Goal: Information Seeking & Learning: Check status

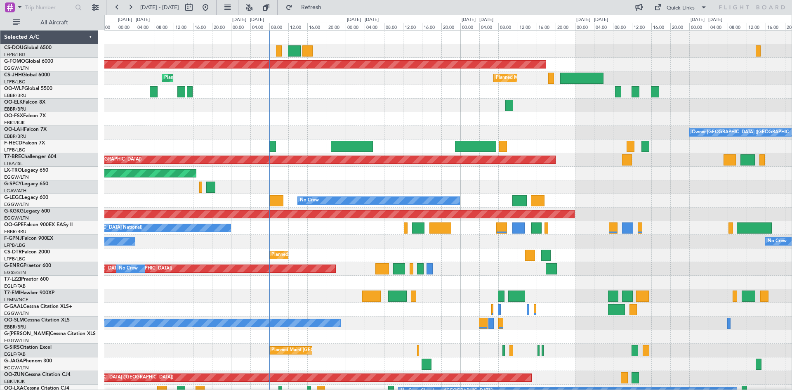
click at [328, 133] on div "Planned Maint [GEOGRAPHIC_DATA] ([GEOGRAPHIC_DATA]) Planned Maint [GEOGRAPHIC_D…" at bounding box center [447, 255] width 687 height 449
click at [256, 5] on button at bounding box center [249, 7] width 13 height 13
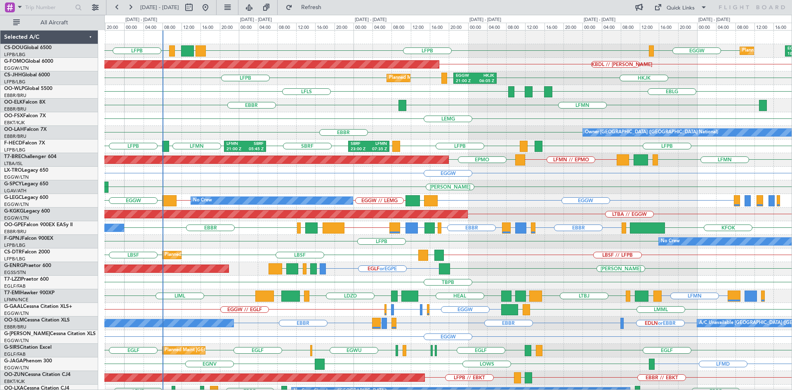
click at [422, 119] on div "LFPB LPFR EGGD LFPB EGGW Planned Maint [GEOGRAPHIC_DATA] ([GEOGRAPHIC_DATA]) EG…" at bounding box center [447, 255] width 687 height 449
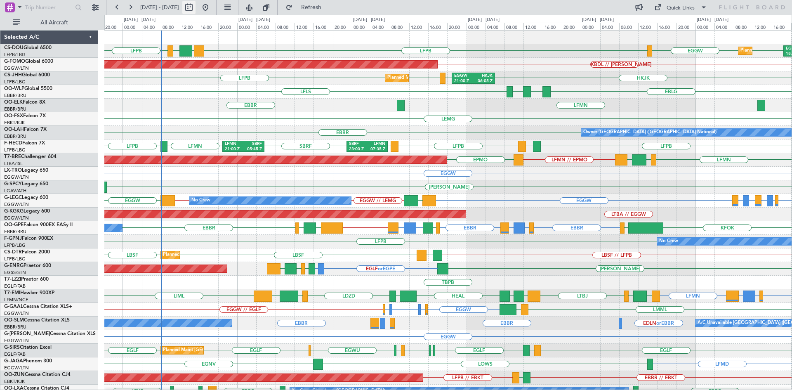
click at [195, 8] on button at bounding box center [188, 7] width 13 height 13
select select "8"
select select "2025"
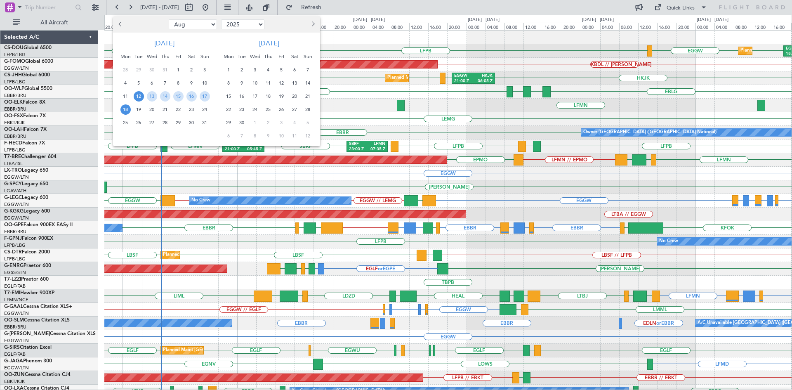
click at [139, 97] on span "12" at bounding box center [139, 96] width 10 height 10
click at [141, 123] on span "26" at bounding box center [139, 123] width 10 height 10
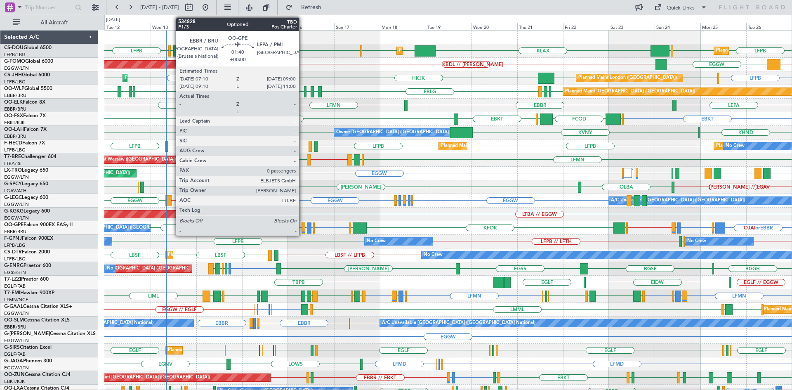
click at [303, 230] on div at bounding box center [303, 227] width 4 height 11
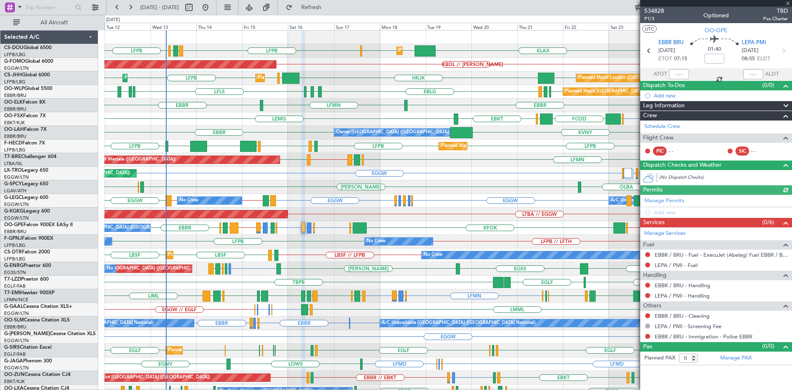
drag, startPoint x: 791, startPoint y: 7, endPoint x: 785, endPoint y: 1, distance: 8.2
click at [787, 5] on section "534828 P1/3 Optioned TBD Pos Charter UTC OO-GPE EBBR BRU 16/08/2025 ETOT 07:15 …" at bounding box center [716, 195] width 152 height 390
click at [788, 4] on div at bounding box center [716, 3] width 152 height 7
click at [787, 2] on span at bounding box center [788, 3] width 8 height 7
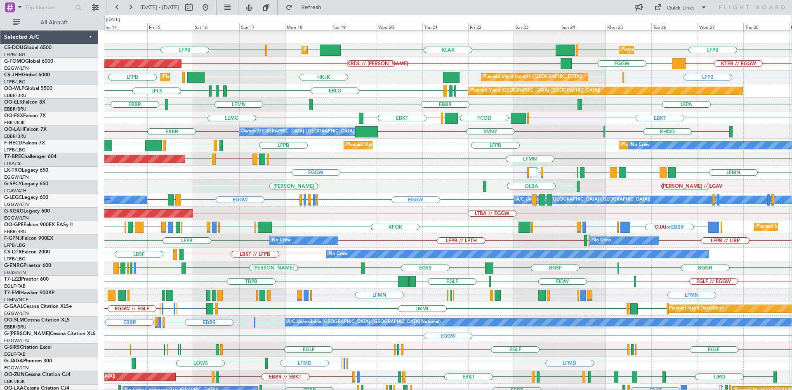
click at [543, 210] on div "LTBA // EGGW AOG Maint Istanbul (Ataturk)" at bounding box center [447, 214] width 687 height 14
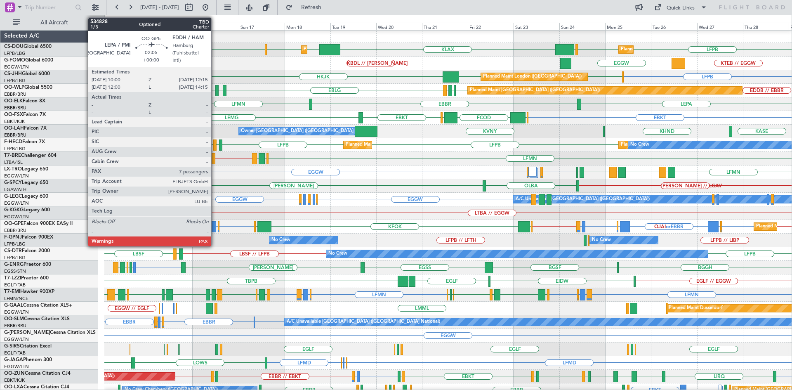
click at [215, 227] on div at bounding box center [214, 226] width 5 height 11
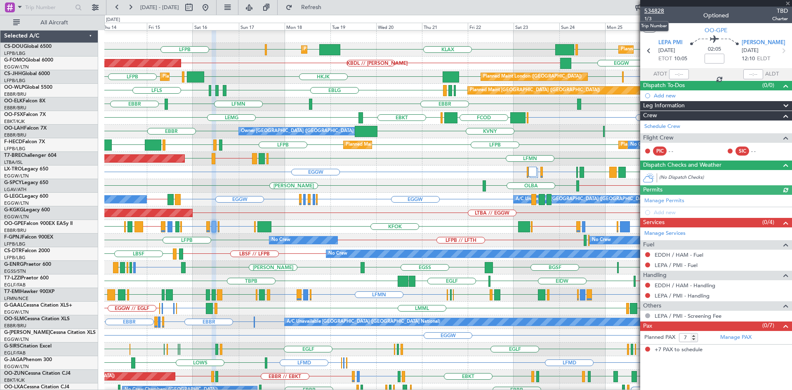
click at [657, 12] on span "534828" at bounding box center [654, 11] width 20 height 9
click at [465, 146] on div "LFMN SBRF LFPB LFPB LIEO LFPB Planned Maint Paris (Le Bourget) Planned Maint Pa…" at bounding box center [447, 145] width 687 height 14
drag, startPoint x: 787, startPoint y: 2, endPoint x: 789, endPoint y: 7, distance: 5.7
click at [787, 2] on span at bounding box center [788, 3] width 8 height 7
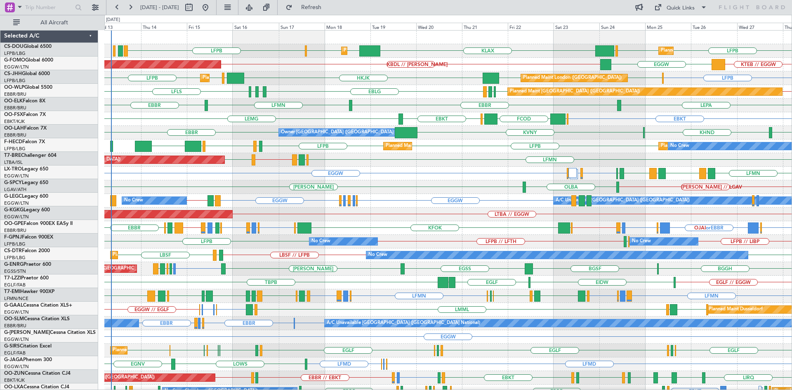
scroll to position [0, 0]
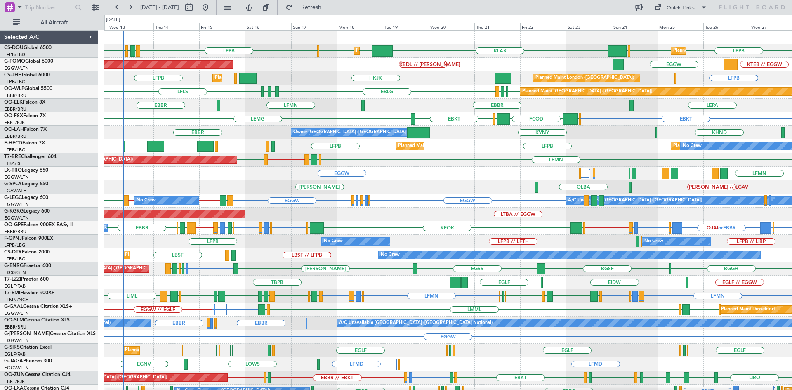
click at [421, 202] on div "Planned Maint London (Luton) Planned Maint Paris (Le Bourget) LFPB LPFR EGGD LF…" at bounding box center [447, 255] width 687 height 449
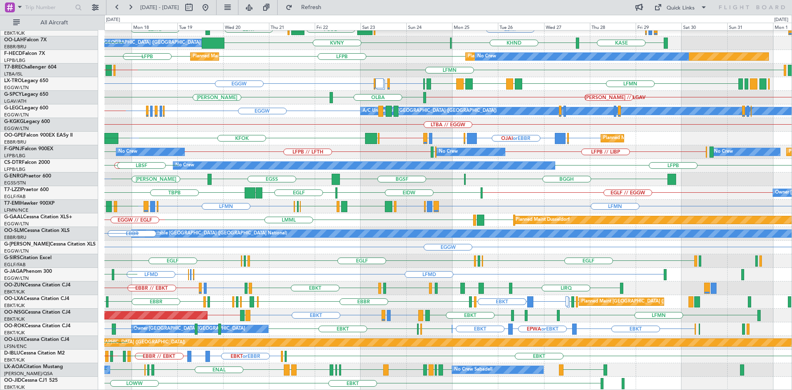
scroll to position [89, 0]
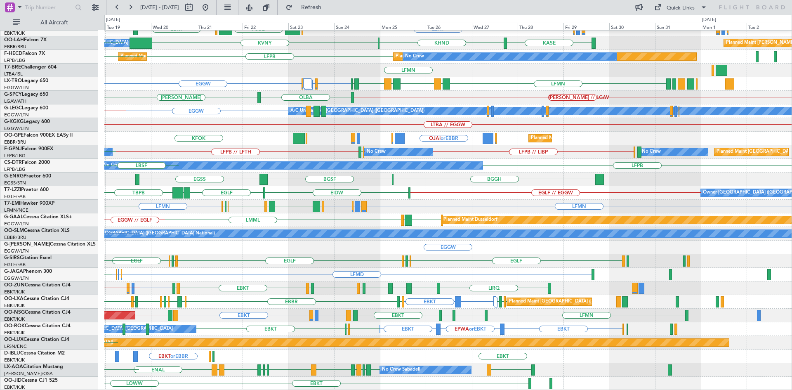
click at [282, 117] on div "EBBR LEPA LFMN EBBR EBKT LEMG EBKT EGGW FCOD LSGG KVNY KHND KASE Owner Brussels…" at bounding box center [447, 165] width 687 height 449
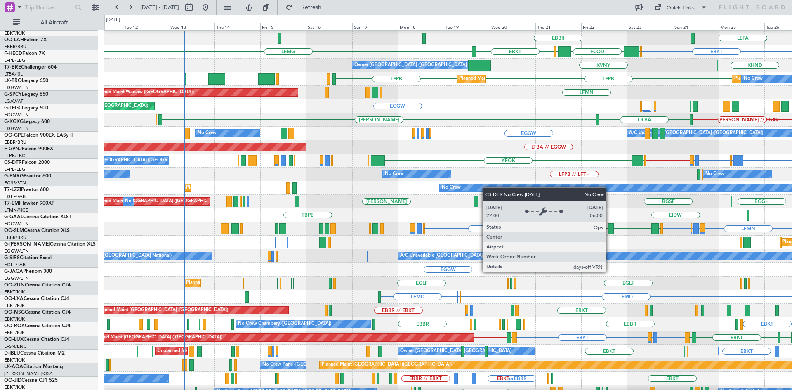
scroll to position [67, 0]
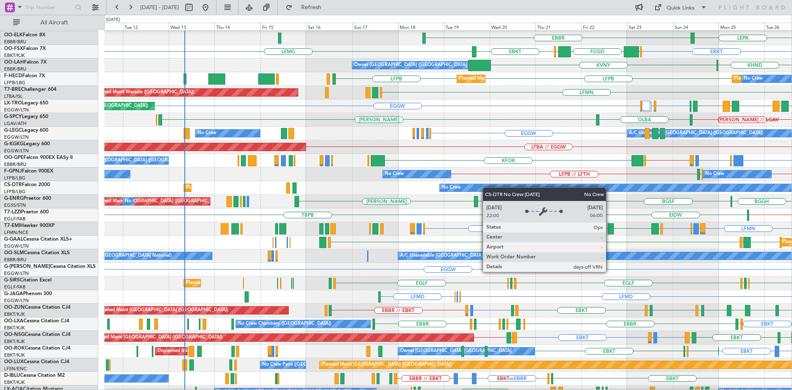
click at [511, 187] on div "No Crew" at bounding box center [630, 187] width 381 height 7
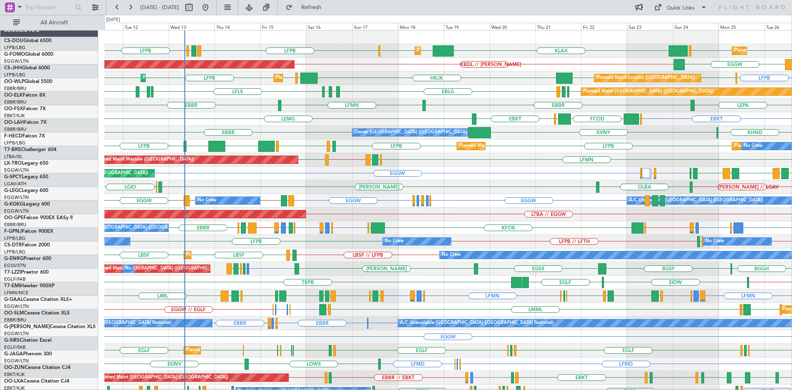
scroll to position [0, 0]
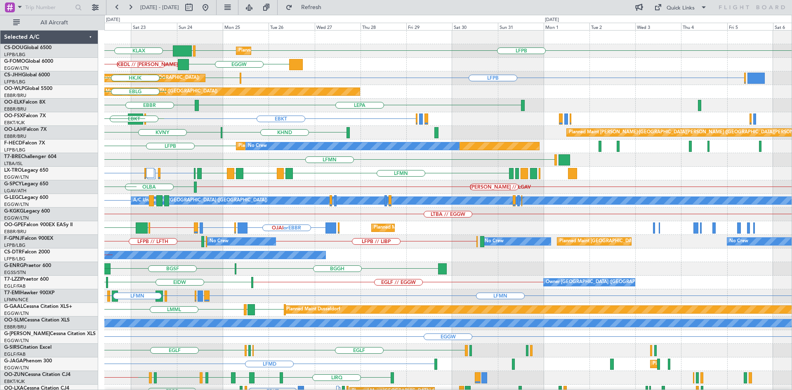
click at [73, 199] on div "Planned Maint Paris (Le Bourget) KLAX LFPB EGGW LFPB EGGW KBDL // KACK EGGW Pla…" at bounding box center [396, 202] width 792 height 375
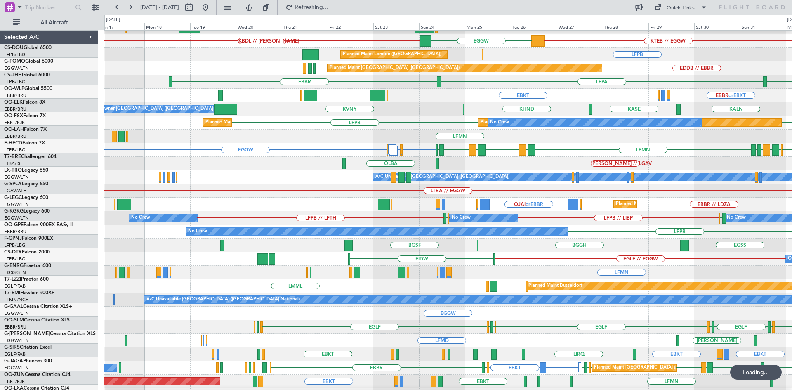
click at [668, 189] on div "LTBA // EGGW AOG Maint Istanbul (Ataturk)" at bounding box center [447, 191] width 687 height 14
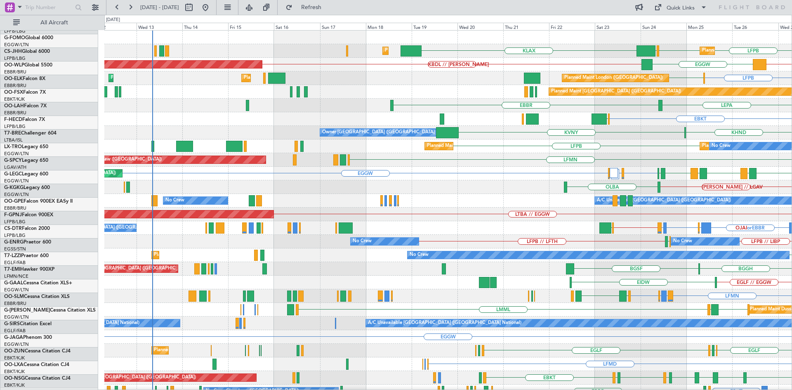
click at [365, 173] on div "Planned Maint Paris (Le Bourget) Planned Maint London (Luton) KLAX LFPB EGGW LF…" at bounding box center [447, 255] width 687 height 449
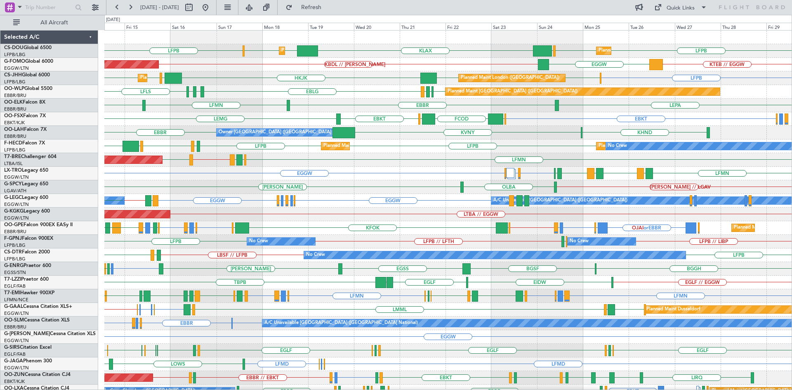
click at [0, 189] on div "Planned Maint London (Luton) Planned Maint Paris (Le Bourget) LFPB KLAX EGGW EG…" at bounding box center [396, 202] width 792 height 375
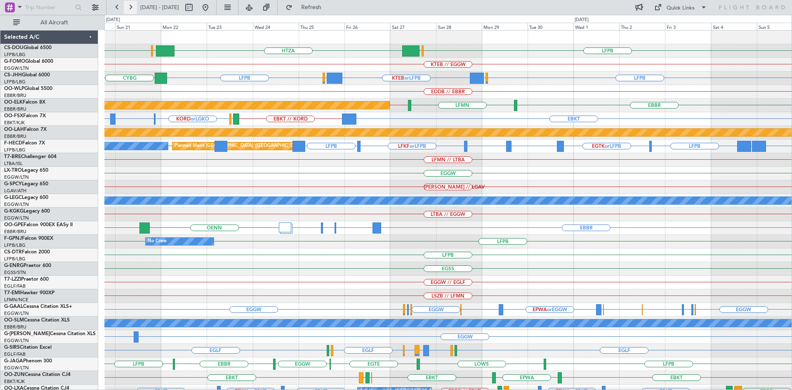
click at [132, 10] on button at bounding box center [130, 7] width 13 height 13
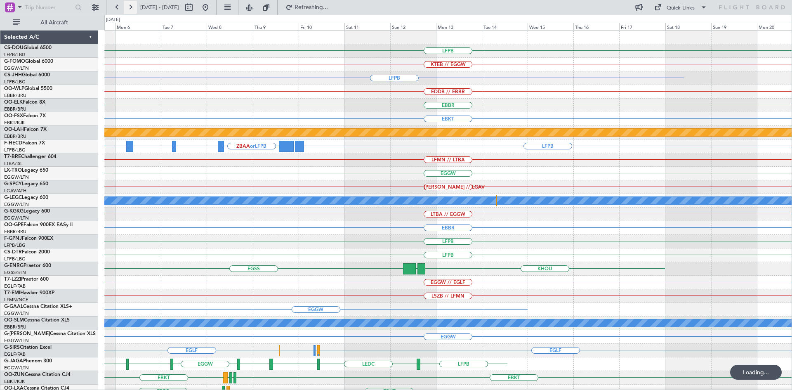
click at [132, 10] on button at bounding box center [130, 7] width 13 height 13
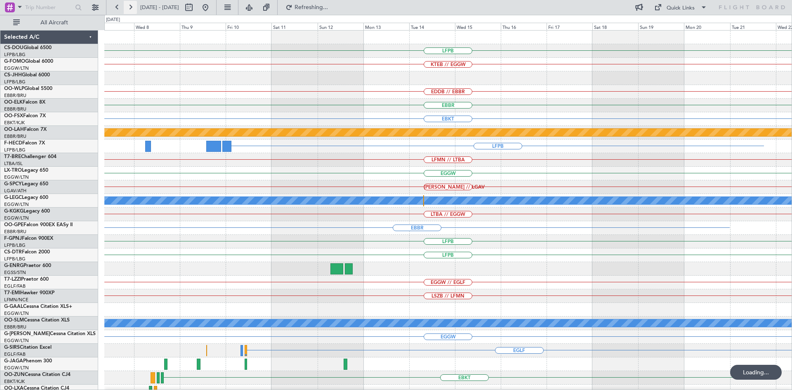
click at [132, 10] on button at bounding box center [130, 7] width 13 height 13
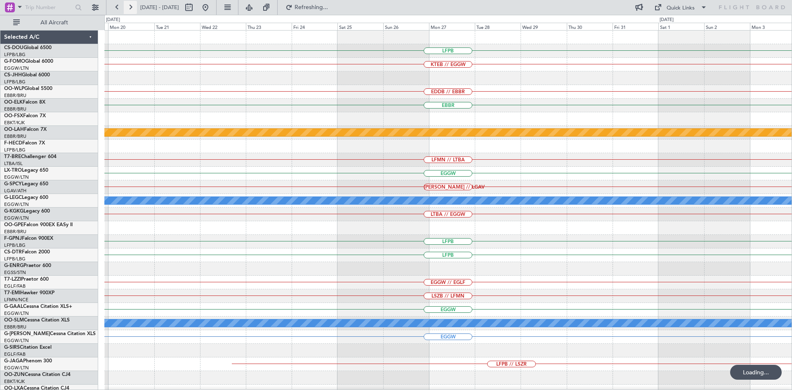
click at [132, 10] on button at bounding box center [130, 7] width 13 height 13
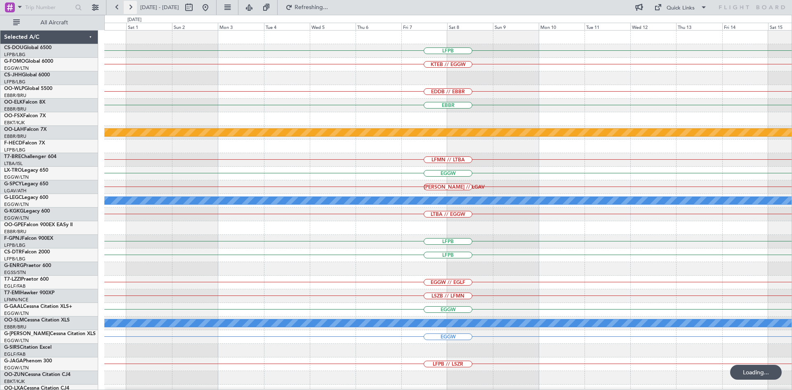
click at [132, 10] on button at bounding box center [130, 7] width 13 height 13
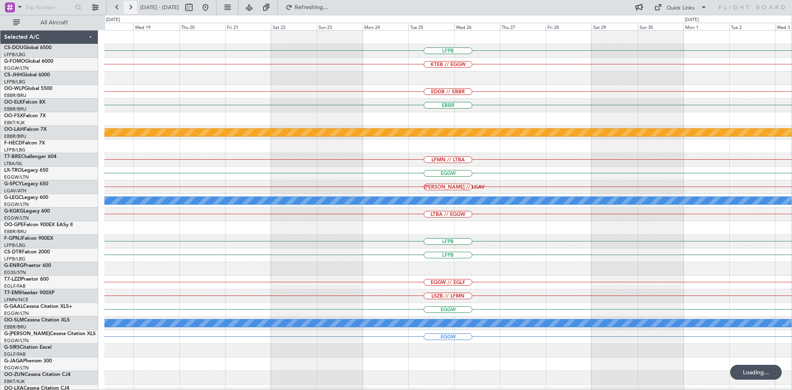
click at [132, 10] on button at bounding box center [130, 7] width 13 height 13
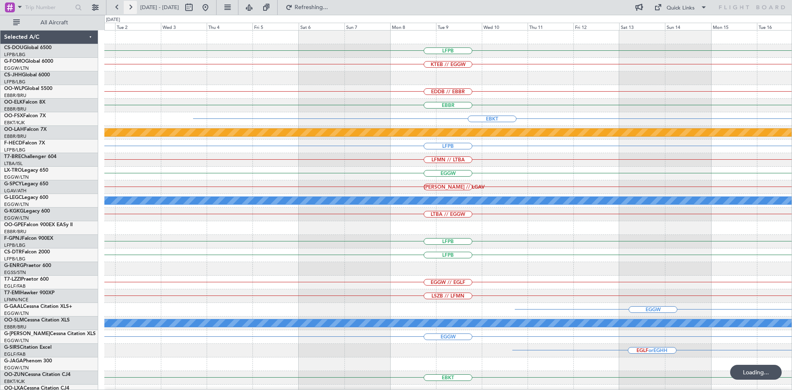
click at [132, 10] on button at bounding box center [130, 7] width 13 height 13
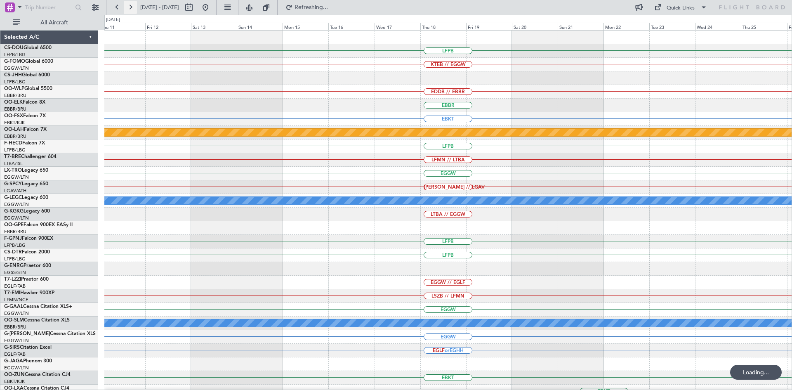
click at [132, 10] on button at bounding box center [130, 7] width 13 height 13
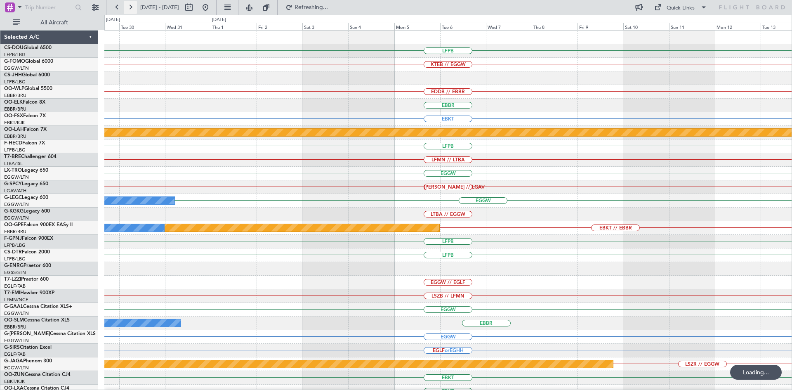
click at [132, 10] on button at bounding box center [130, 7] width 13 height 13
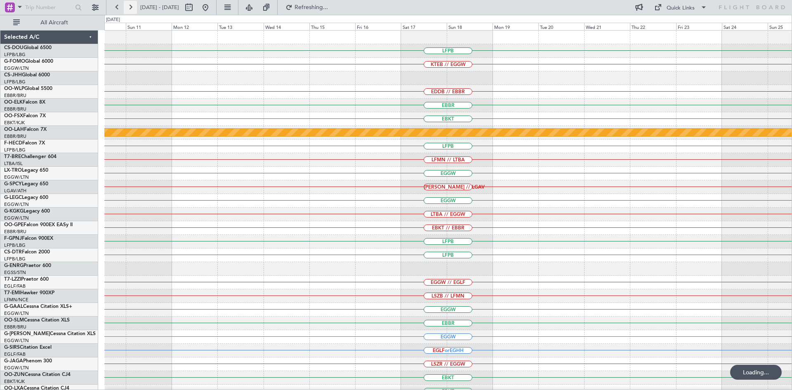
click at [132, 10] on button at bounding box center [130, 7] width 13 height 13
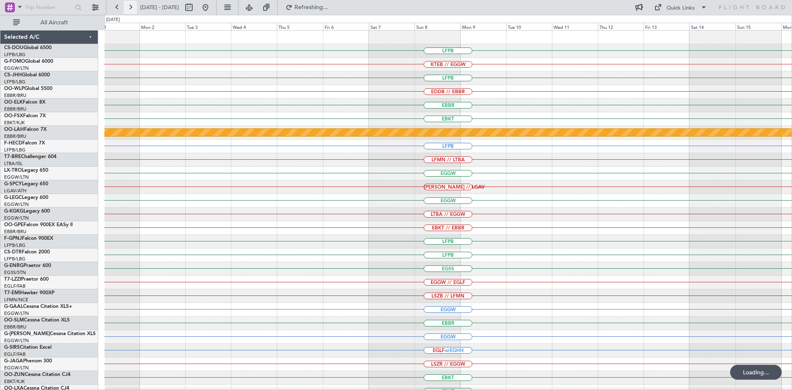
click at [132, 10] on button at bounding box center [130, 7] width 13 height 13
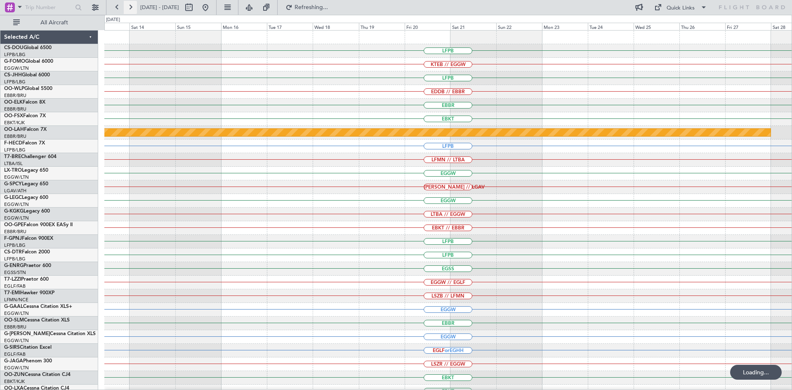
click at [132, 10] on button at bounding box center [130, 7] width 13 height 13
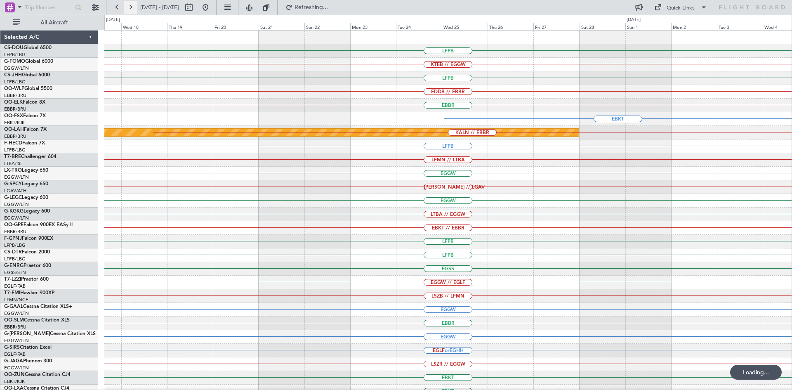
click at [132, 10] on button at bounding box center [130, 7] width 13 height 13
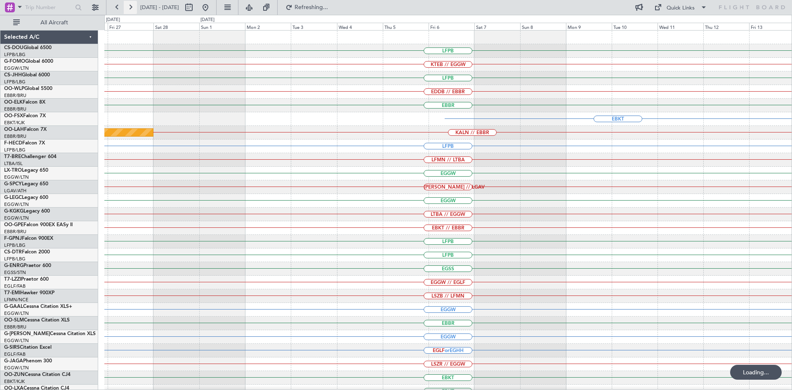
click at [132, 10] on button at bounding box center [130, 7] width 13 height 13
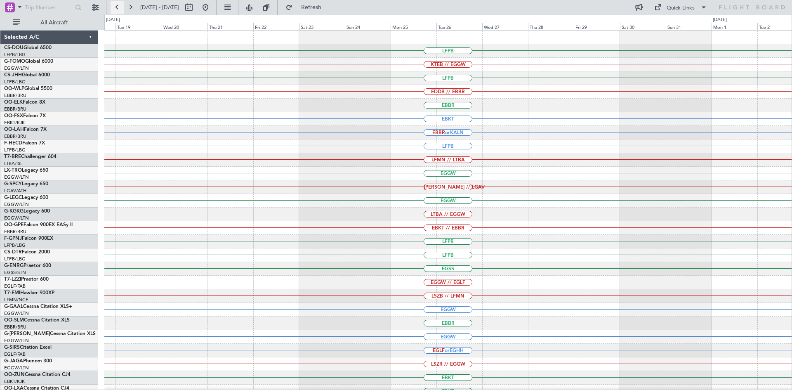
click at [119, 9] on button at bounding box center [117, 7] width 13 height 13
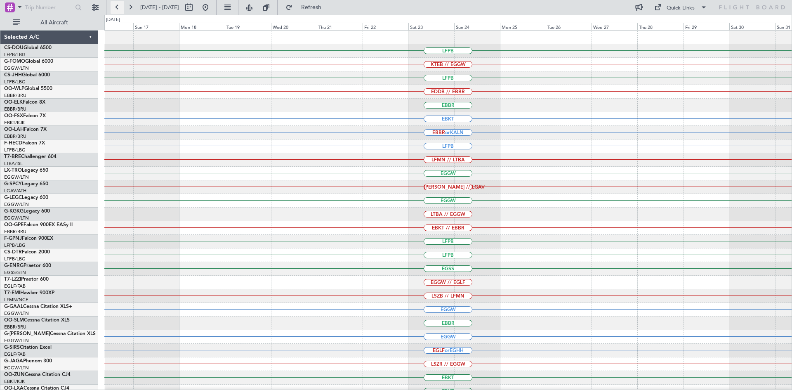
click at [118, 12] on button at bounding box center [117, 7] width 13 height 13
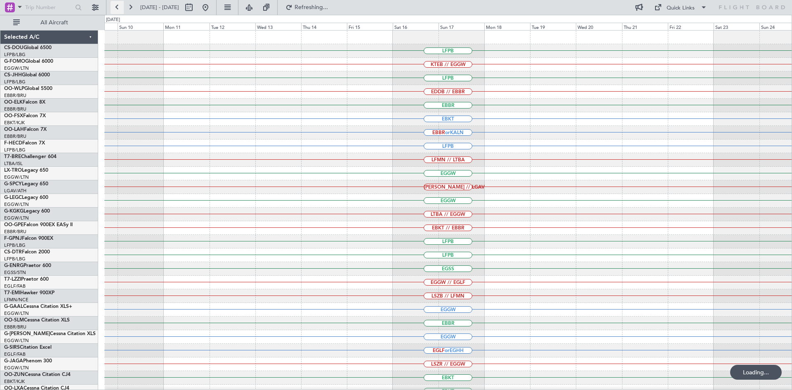
click at [118, 12] on button at bounding box center [117, 7] width 13 height 13
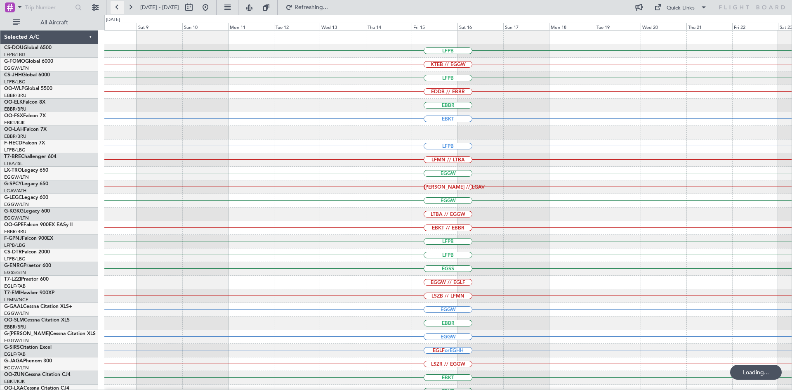
click at [118, 12] on button at bounding box center [117, 7] width 13 height 13
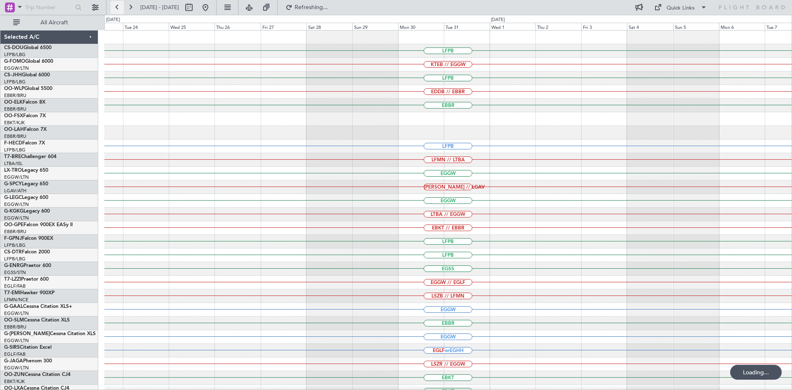
click at [118, 12] on button at bounding box center [117, 7] width 13 height 13
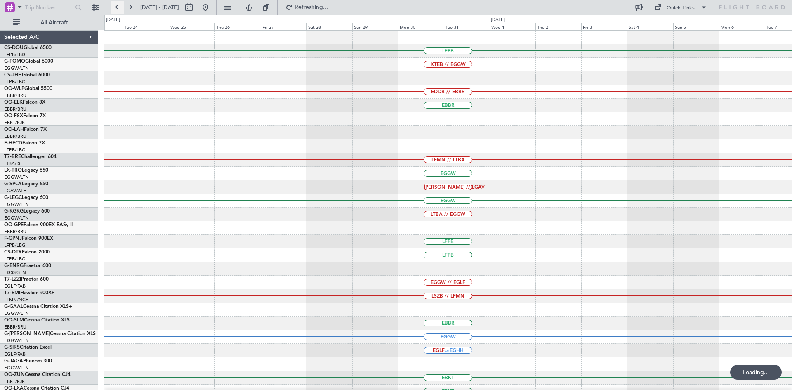
click at [118, 12] on button at bounding box center [117, 7] width 13 height 13
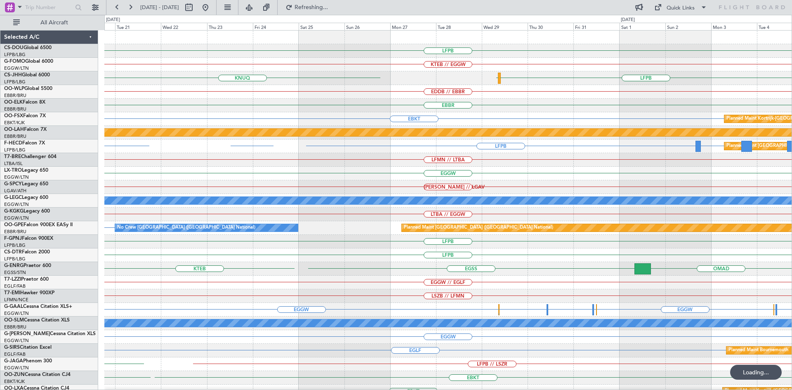
click at [0, 99] on div "LFPB KTEB // EGGW KNUQ LEZG LFPB EDDB // EBBR EBBR Planned Maint Kortrijk-Wevel…" at bounding box center [396, 202] width 792 height 375
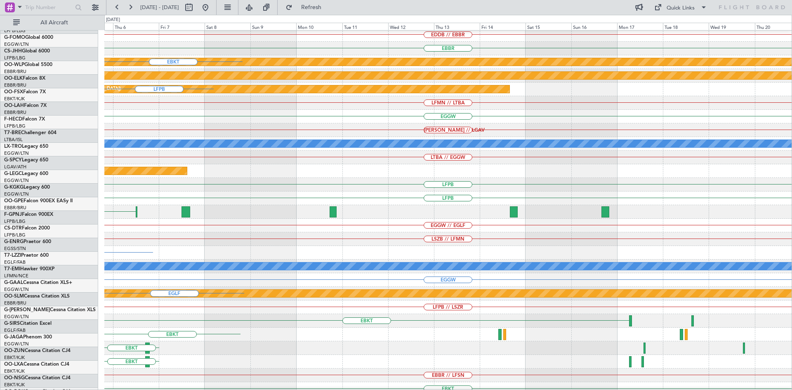
click at [0, 26] on fb-flight-board "20 Oct 2025 - 04 Nov 2025 Refresh Quick Links All Aircraft LFPB EDDB // EBBR EB…" at bounding box center [396, 198] width 792 height 384
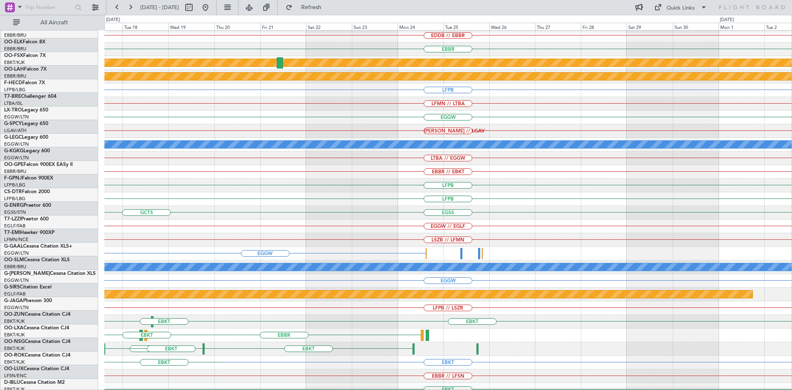
scroll to position [58, 0]
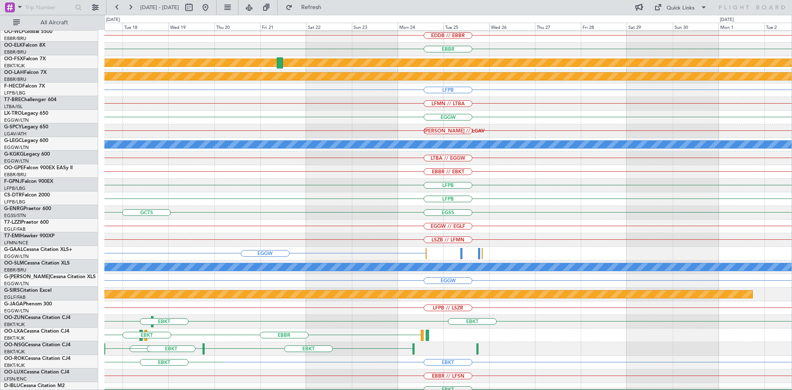
click at [0, 85] on div "LFPB EDDB // EBBR EBBR Planned Maint Kortrijk-Wevelgem Planned Maint Alton-st L…" at bounding box center [396, 202] width 792 height 375
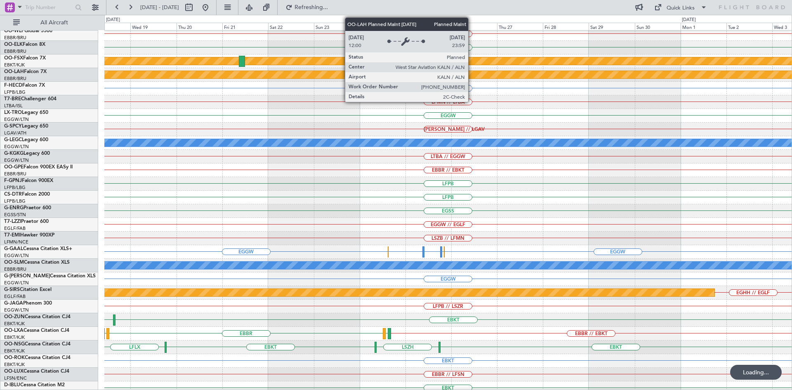
click at [472, 75] on div "Planned Maint [PERSON_NAME]-[GEOGRAPHIC_DATA][PERSON_NAME] ([GEOGRAPHIC_DATA][P…" at bounding box center [448, 74] width 2061 height 7
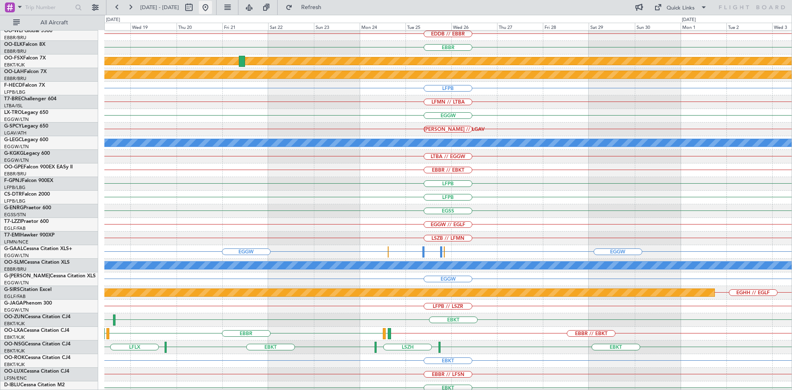
click at [212, 9] on button at bounding box center [205, 7] width 13 height 13
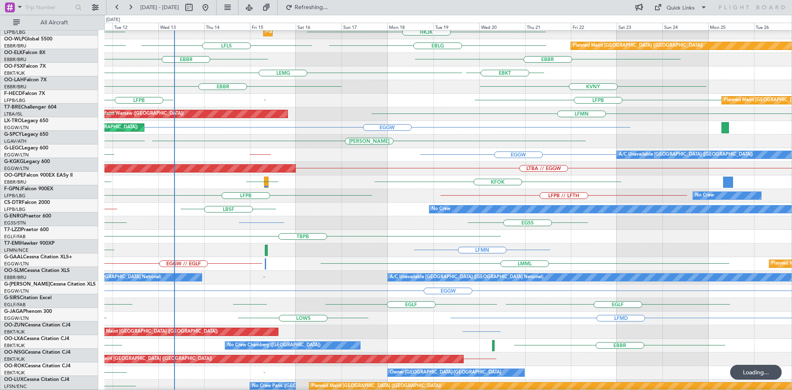
click at [376, 239] on div "TBPB EGGW" at bounding box center [447, 237] width 687 height 14
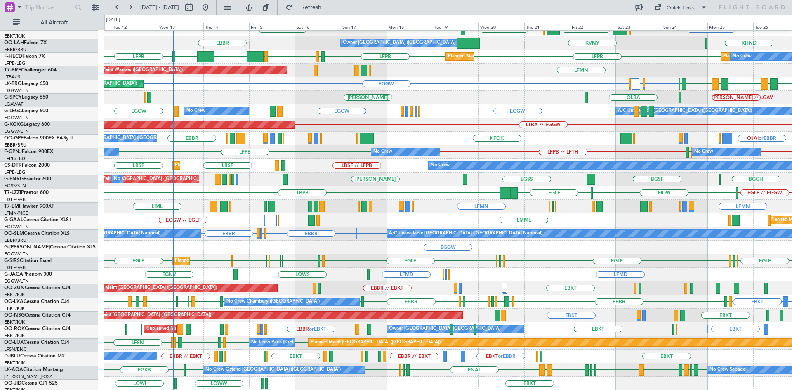
scroll to position [89, 0]
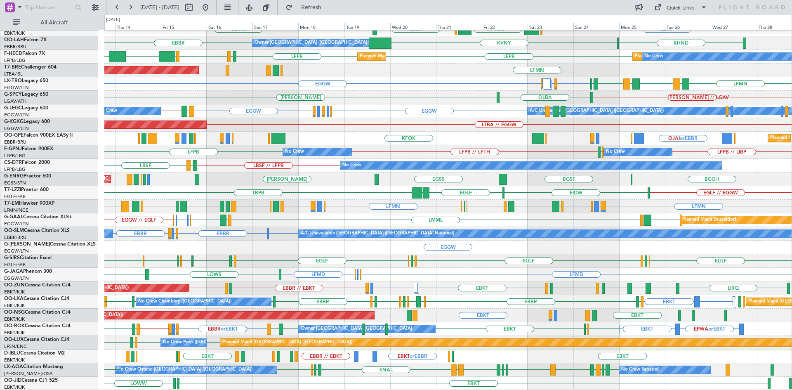
click at [425, 306] on div "EBBR LEPA EBBR LFMN EBKT LEMG EGGW FCOD LSGG EBKT EBBR KHND KVNY Owner Brussels…" at bounding box center [447, 165] width 687 height 449
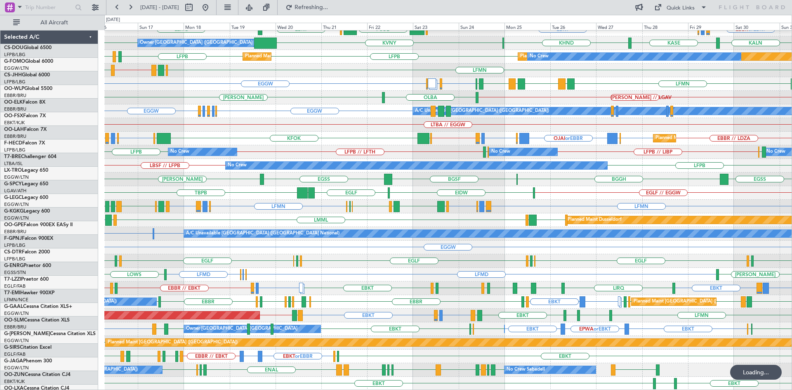
scroll to position [89, 0]
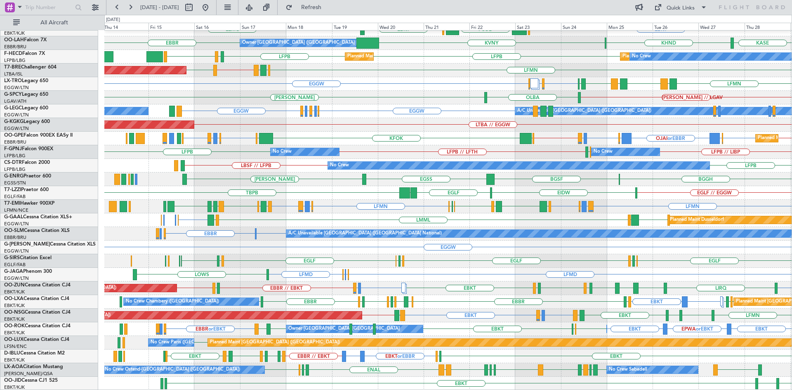
click at [371, 112] on div "LEPA [GEOGRAPHIC_DATA] LFMN EBKT [GEOGRAPHIC_DATA] EGGW FCOD [GEOGRAPHIC_DATA] …" at bounding box center [447, 165] width 687 height 449
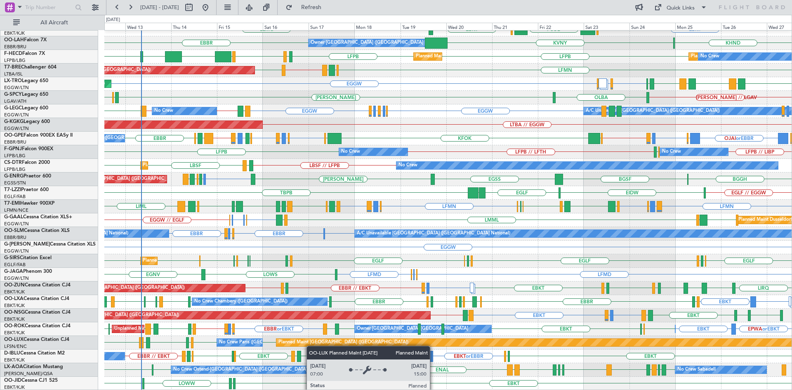
click at [453, 342] on div "LEPA [GEOGRAPHIC_DATA] LFMN [GEOGRAPHIC_DATA] EBKT [GEOGRAPHIC_DATA] EGGW FCOD …" at bounding box center [447, 165] width 687 height 449
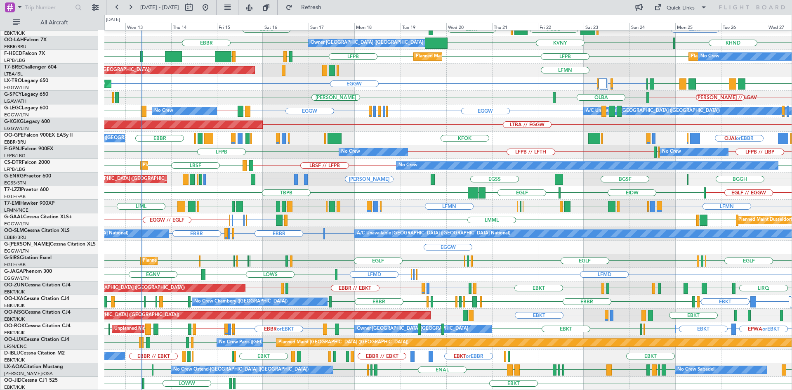
click at [298, 135] on div "EGLF or EBBR EBLG or EBBR LIRA or EBBR EBBR // EGLF [GEOGRAPHIC_DATA] EDDH or E…" at bounding box center [447, 139] width 687 height 14
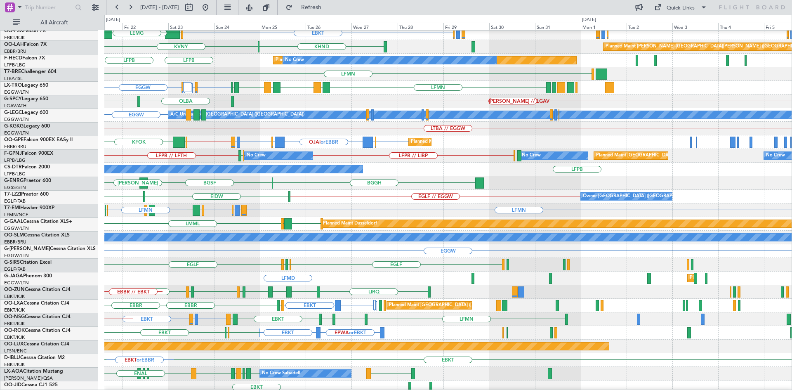
scroll to position [87, 0]
click at [180, 131] on div "LTBA // EGGW" at bounding box center [447, 129] width 687 height 14
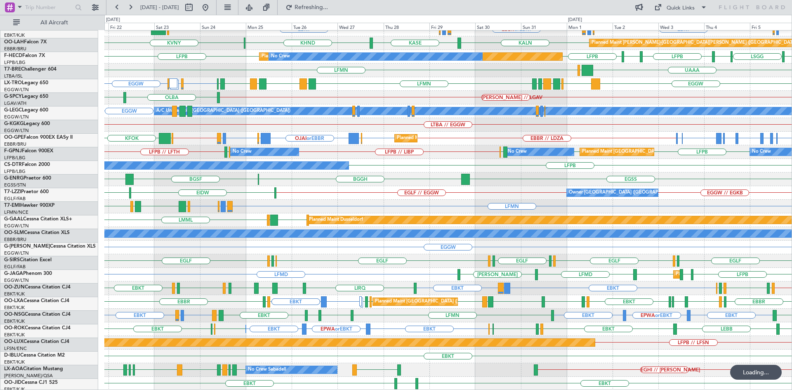
scroll to position [89, 0]
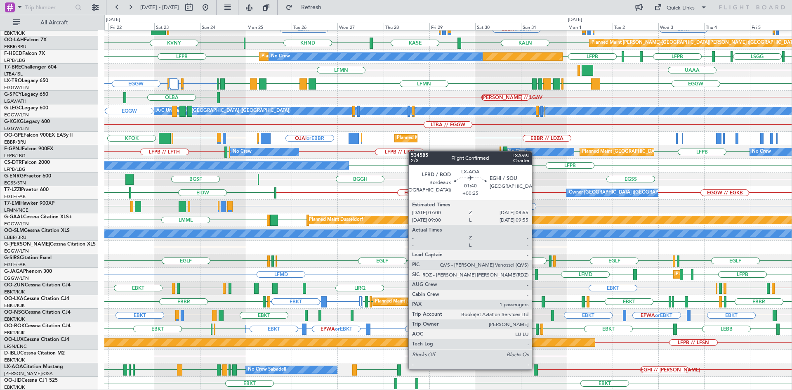
click at [535, 368] on div at bounding box center [536, 369] width 4 height 11
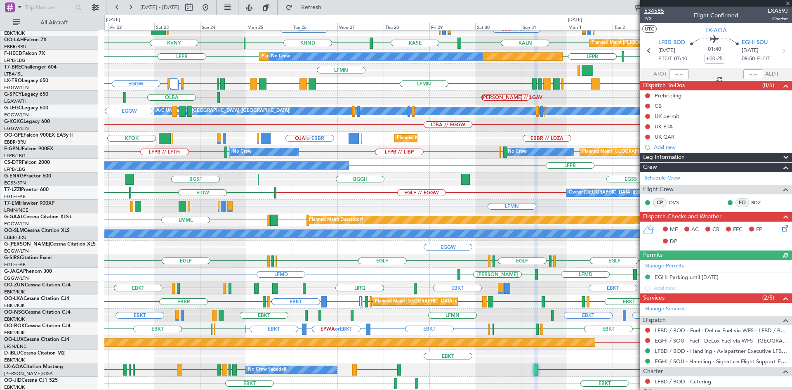
click at [655, 12] on span "534585" at bounding box center [654, 11] width 20 height 9
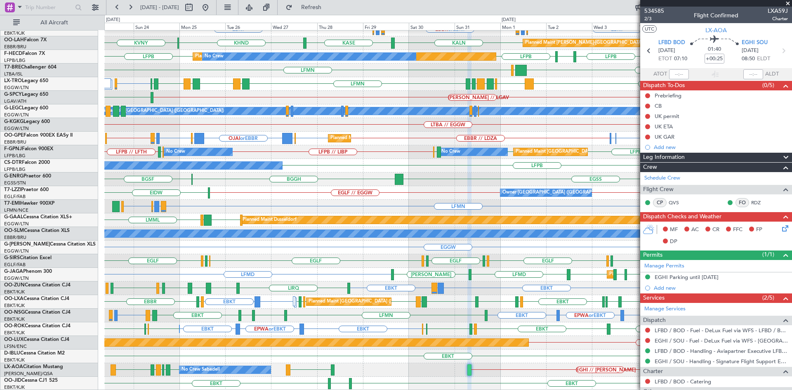
click at [298, 361] on div "EBKT" at bounding box center [447, 356] width 687 height 14
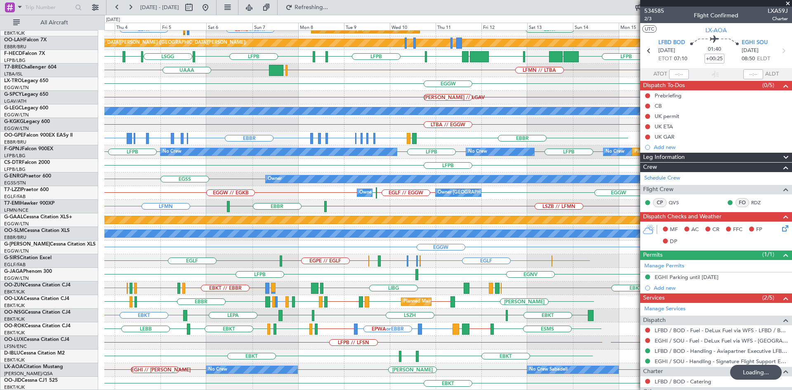
click at [787, 1] on span at bounding box center [788, 3] width 8 height 7
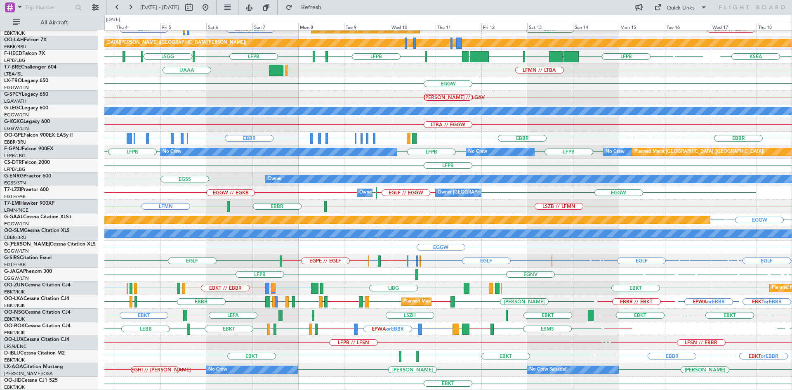
type input "0"
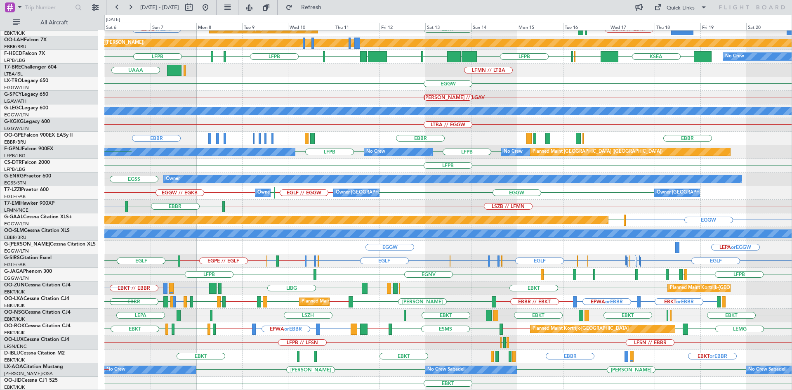
click at [261, 270] on div "LFPB EGNV LIML LIRA LFPB LFPB EDDB EGNV LFPB Planned Maint [GEOGRAPHIC_DATA] ([…" at bounding box center [447, 275] width 687 height 14
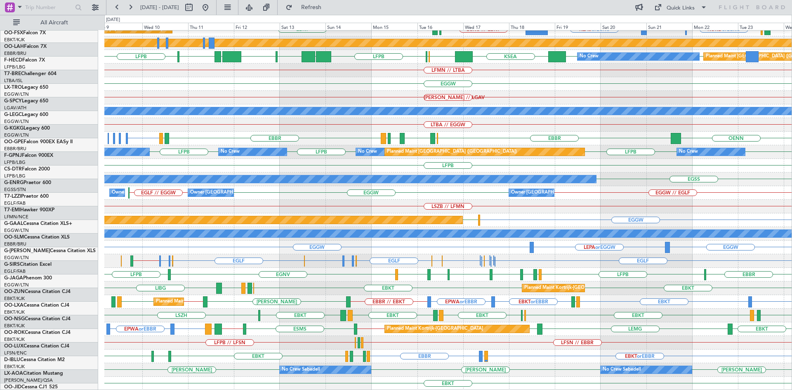
click at [373, 363] on div "EBKT or EBBR LIRQ or EBBR [GEOGRAPHIC_DATA] EBKT EBKT [GEOGRAPHIC_DATA] LFMT LF…" at bounding box center [447, 356] width 687 height 14
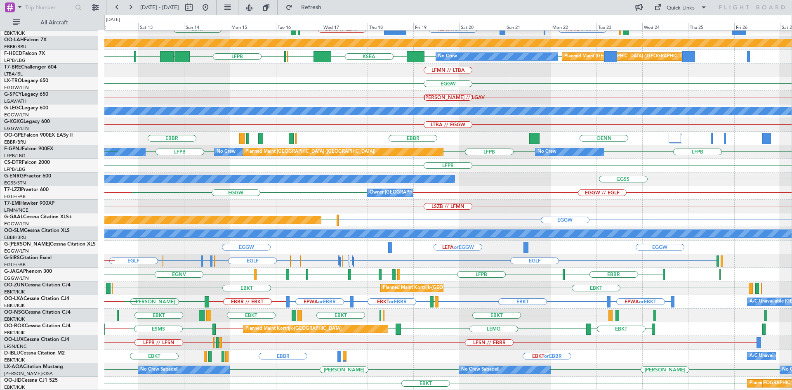
click at [379, 362] on div "Planned Maint Kortrijk-[GEOGRAPHIC_DATA] KLAS or LGKO KORD or LGKO KCMI or LGKO…" at bounding box center [447, 165] width 687 height 449
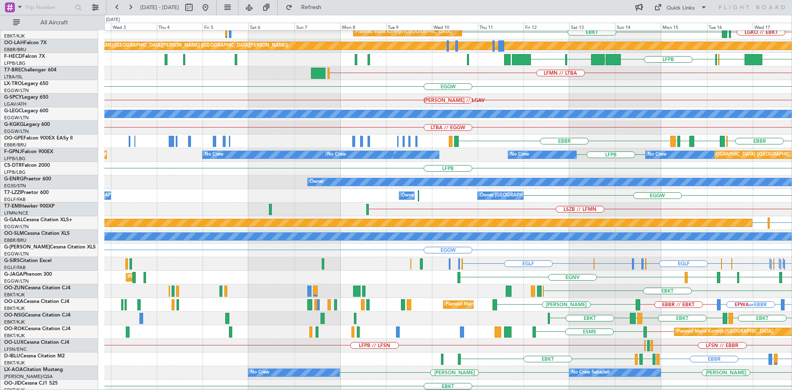
scroll to position [87, 0]
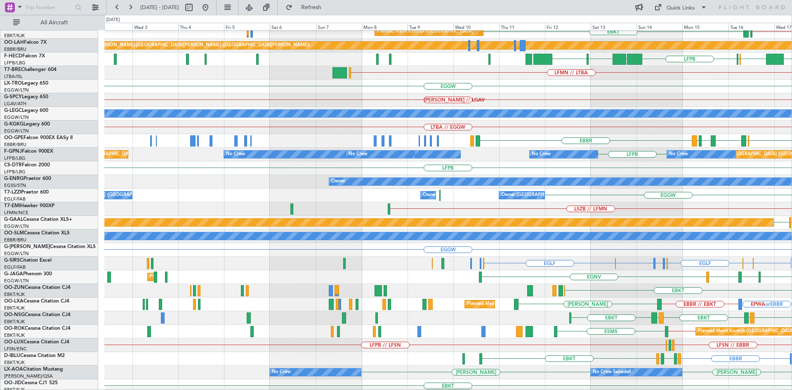
click at [791, 280] on html "[DATE] - [DATE] Refresh Quick Links All Aircraft Planned Maint [GEOGRAPHIC_DATA…" at bounding box center [396, 195] width 792 height 390
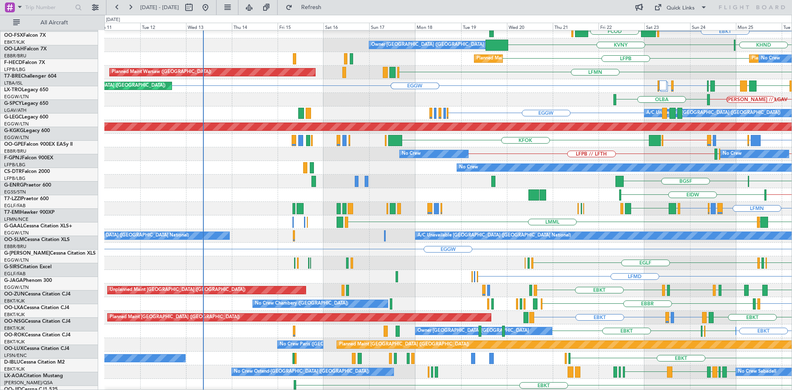
scroll to position [87, 0]
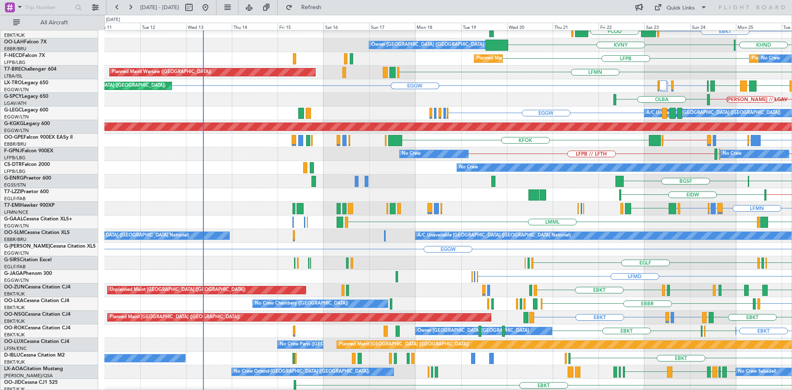
click at [774, 174] on div "BGGH BGSF [GEOGRAPHIC_DATA]" at bounding box center [447, 181] width 687 height 14
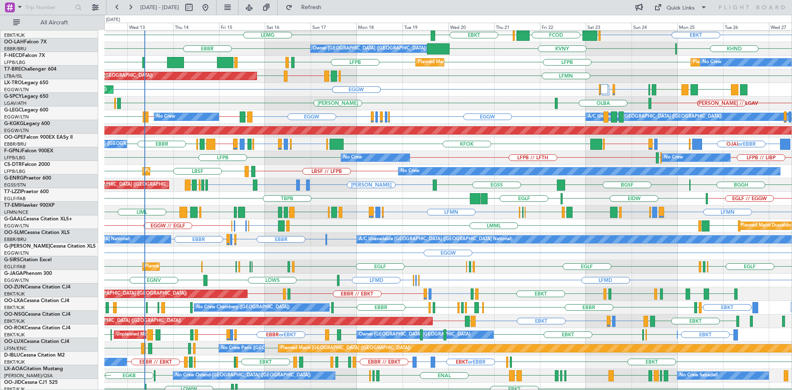
scroll to position [84, 0]
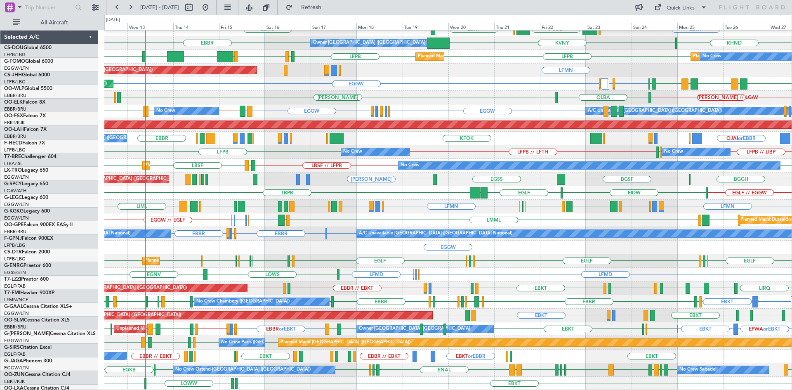
scroll to position [89, 0]
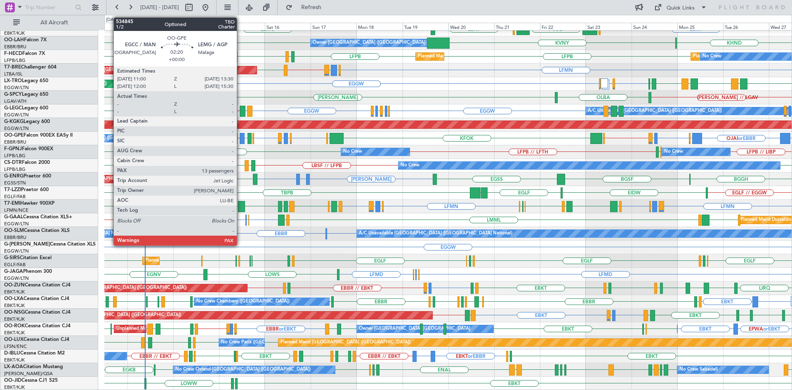
click at [240, 137] on div at bounding box center [242, 138] width 5 height 11
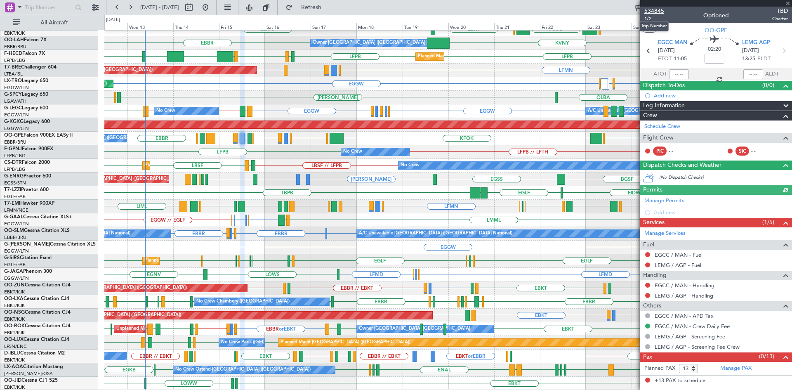
click at [655, 10] on span "534845" at bounding box center [654, 11] width 20 height 9
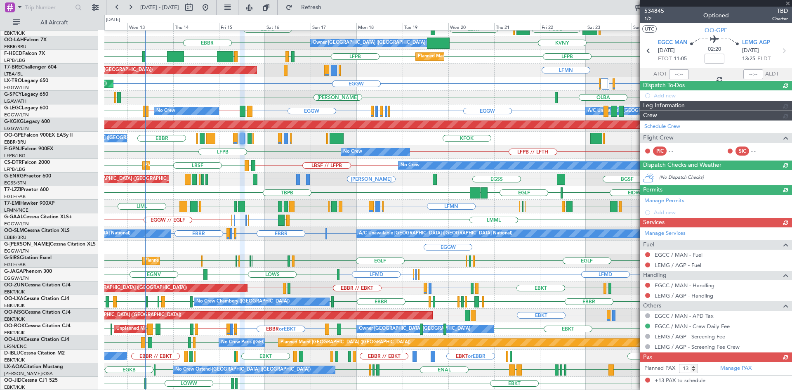
click at [785, 2] on div at bounding box center [716, 3] width 152 height 7
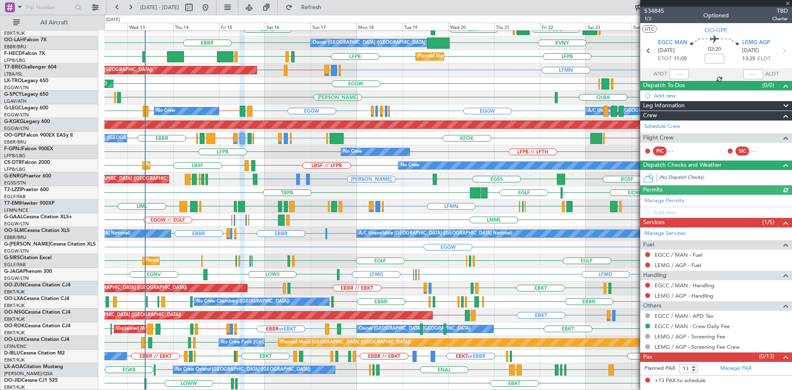
click at [789, 3] on div at bounding box center [716, 3] width 152 height 7
click at [788, 3] on span at bounding box center [788, 3] width 8 height 7
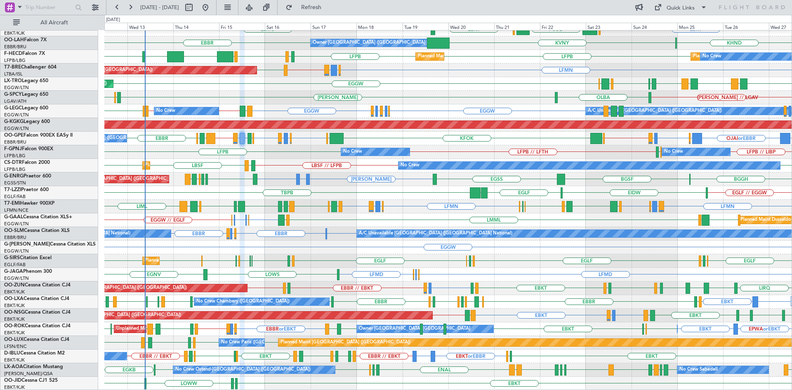
type input "0"
click at [323, 14] on button "Refresh" at bounding box center [306, 7] width 49 height 13
